Goal: Information Seeking & Learning: Learn about a topic

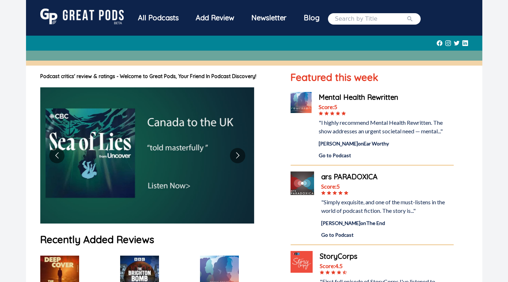
click at [159, 19] on div "All Podcasts" at bounding box center [158, 18] width 58 height 19
click at [241, 152] on button "Go to next slide" at bounding box center [237, 155] width 15 height 15
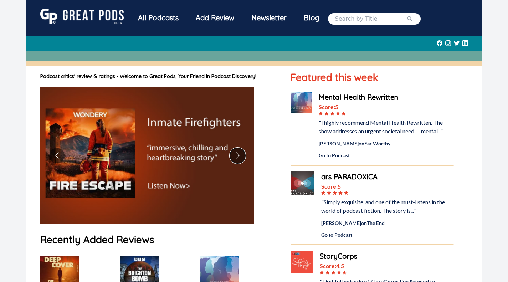
click at [237, 156] on button "Go to next slide" at bounding box center [237, 155] width 15 height 15
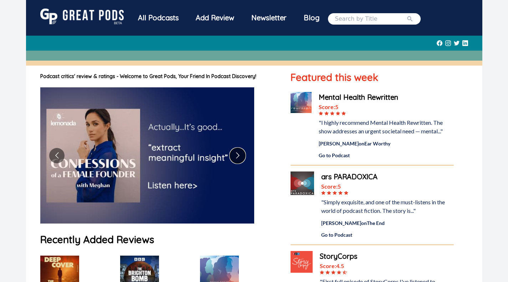
click at [237, 156] on button "Go to next slide" at bounding box center [237, 155] width 15 height 15
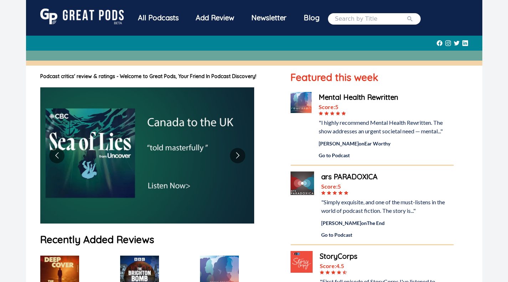
drag, startPoint x: 188, startPoint y: 20, endPoint x: 174, endPoint y: 18, distance: 14.1
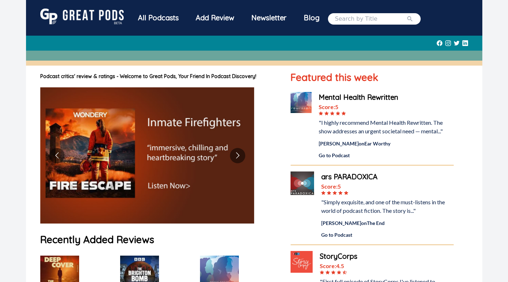
click at [174, 24] on div "All Podcasts" at bounding box center [158, 18] width 58 height 19
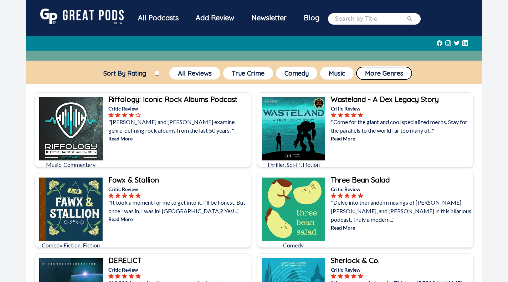
click at [377, 71] on button "More Genres" at bounding box center [383, 73] width 55 height 12
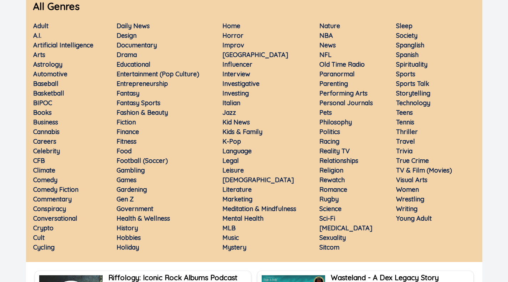
scroll to position [107, 0]
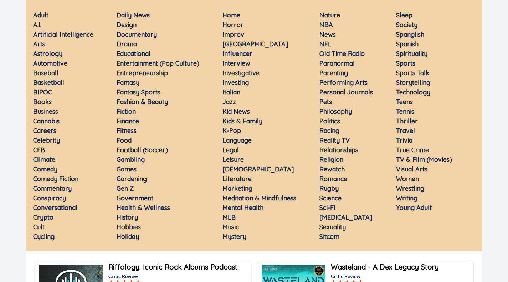
click at [338, 175] on link "Romance" at bounding box center [333, 179] width 28 height 8
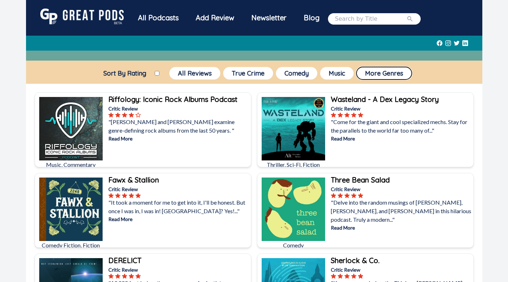
click at [386, 76] on button "More Genres" at bounding box center [383, 73] width 55 height 12
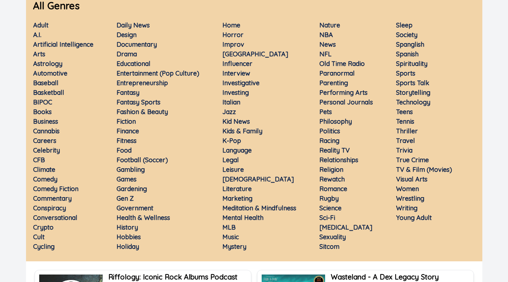
scroll to position [107, 0]
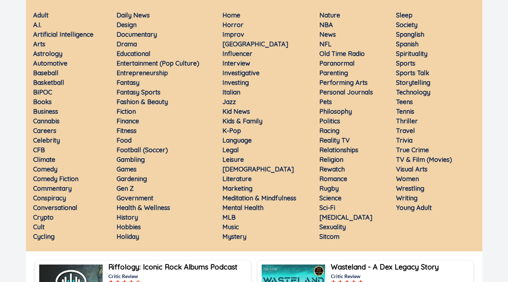
click at [240, 21] on link "Horror" at bounding box center [232, 25] width 21 height 8
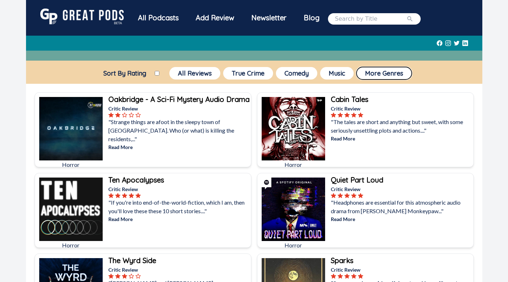
click at [374, 72] on button "More Genres" at bounding box center [383, 73] width 55 height 12
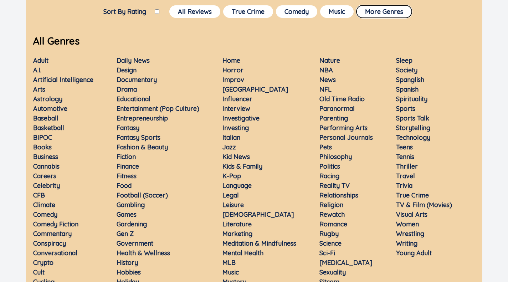
scroll to position [142, 0]
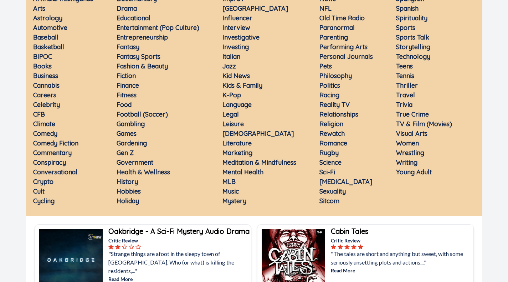
click at [331, 168] on link "Sci-Fi" at bounding box center [327, 172] width 16 height 8
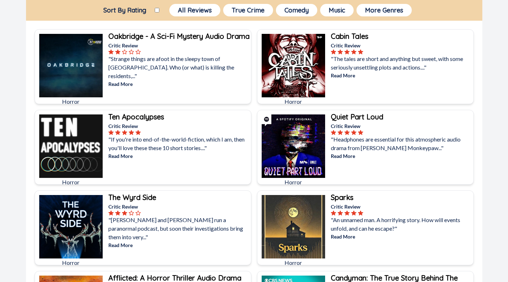
scroll to position [0, 0]
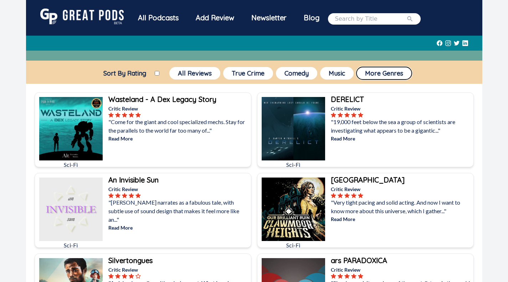
click at [387, 70] on button "More Genres" at bounding box center [383, 73] width 55 height 12
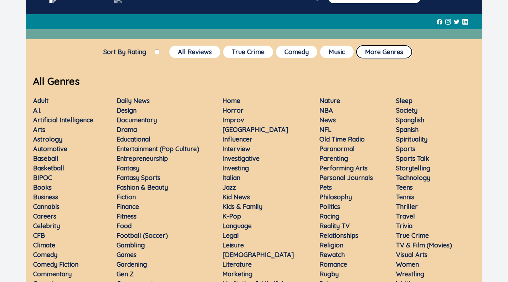
scroll to position [71, 0]
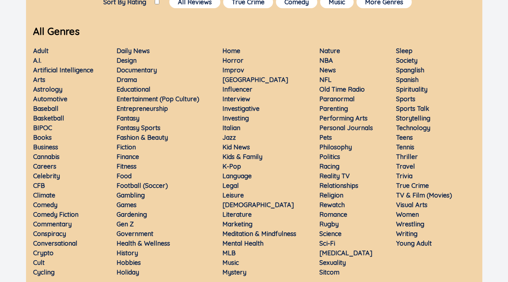
click at [334, 210] on link "Romance" at bounding box center [333, 214] width 28 height 8
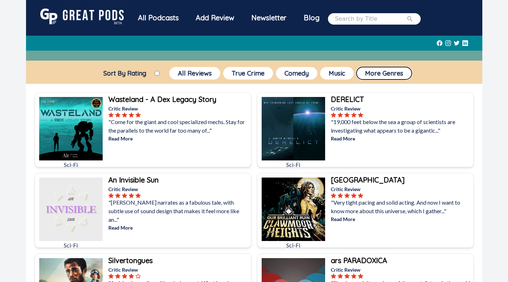
click at [379, 67] on button "More Genres" at bounding box center [383, 73] width 55 height 12
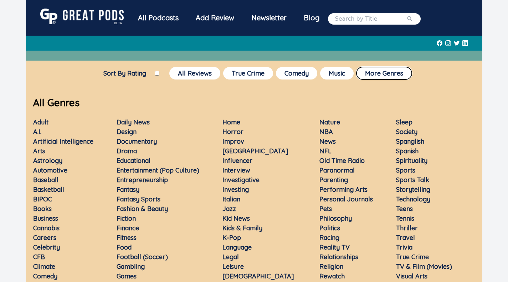
click at [394, 74] on button "More Genres" at bounding box center [383, 73] width 55 height 12
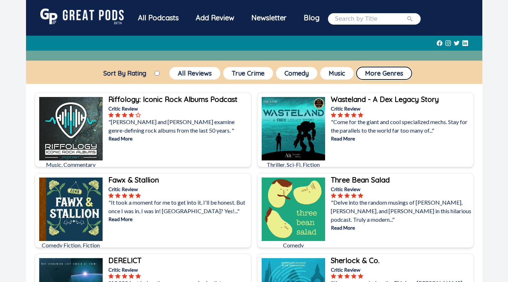
click at [377, 68] on button "More Genres" at bounding box center [383, 73] width 55 height 12
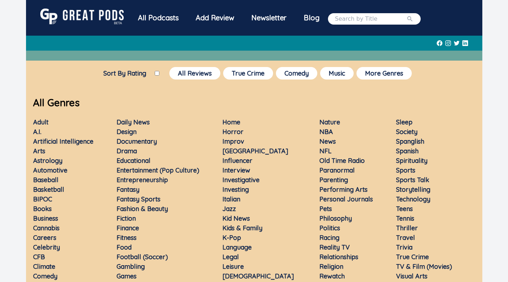
click at [234, 129] on link "Horror" at bounding box center [232, 131] width 21 height 8
